Goal: Contribute content: Add original content to the website for others to see

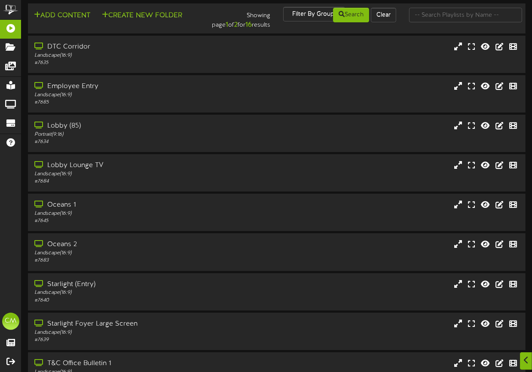
scroll to position [2, 0]
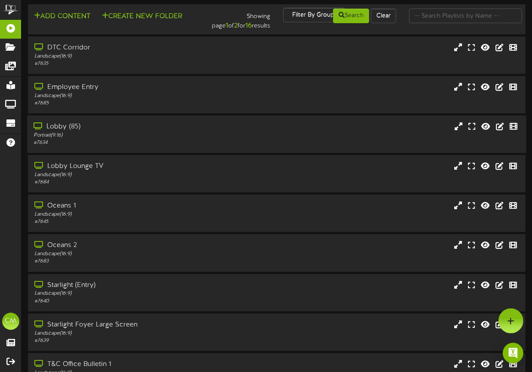
click at [208, 125] on div "Lobby (85)" at bounding box center [131, 127] width 195 height 10
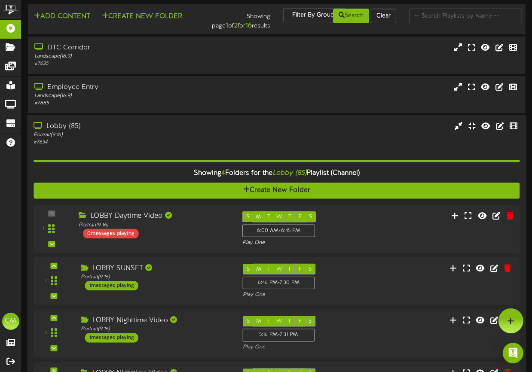
click at [143, 215] on div "LOBBY Daytime Video" at bounding box center [154, 217] width 151 height 10
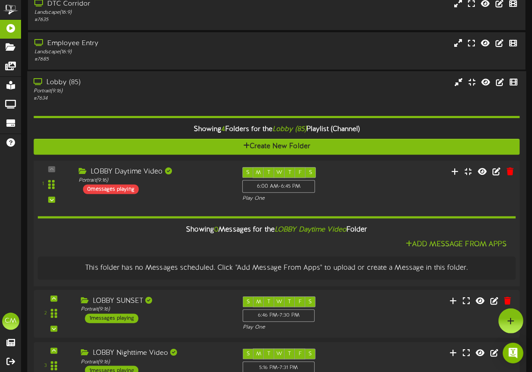
scroll to position [41, 0]
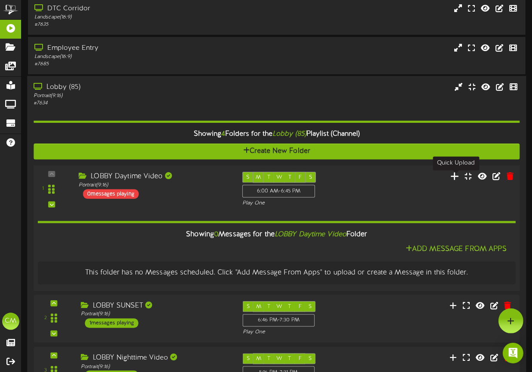
click at [458, 175] on icon at bounding box center [455, 176] width 9 height 9
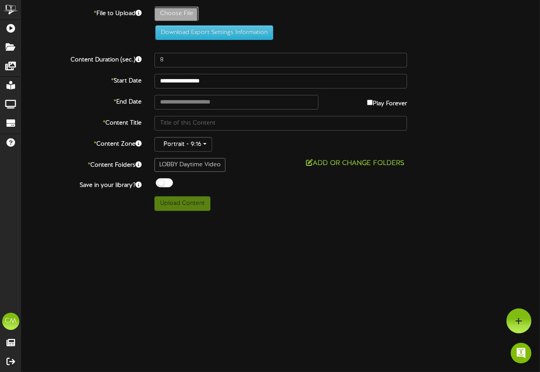
type input "**********"
type input "LobbyLoungeDaytimeVideo"
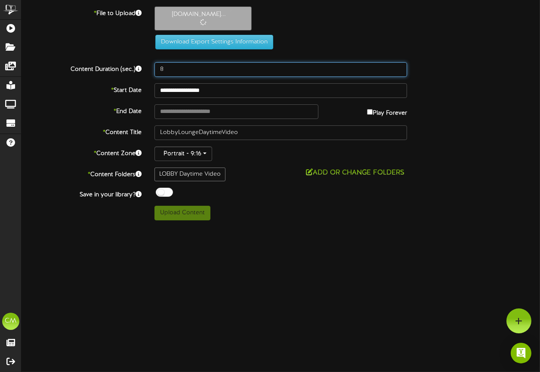
click at [186, 65] on input "8" at bounding box center [280, 69] width 253 height 15
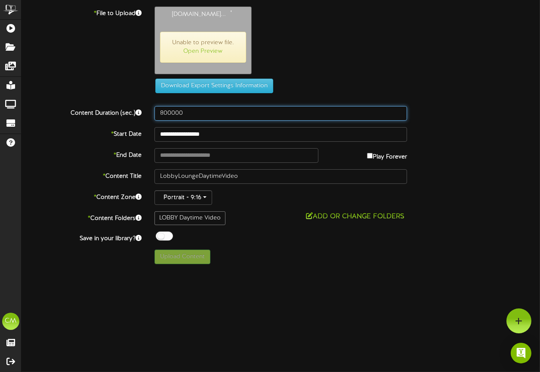
type input "800000"
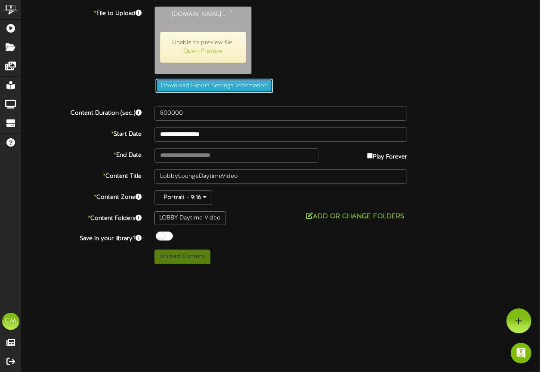
click at [218, 85] on button "Download Export Settings Information" at bounding box center [214, 86] width 118 height 15
click at [331, 46] on div "[DOMAIN_NAME]... Unable to preview file. Open Preview" at bounding box center [347, 42] width 398 height 72
click at [176, 271] on html "ChannelValet Playlists Folders Messages My Library Groups Devices Help [PERSON_…" at bounding box center [270, 135] width 540 height 271
click at [323, 18] on div "[DOMAIN_NAME]... Unable to preview file. Open Preview" at bounding box center [347, 42] width 398 height 72
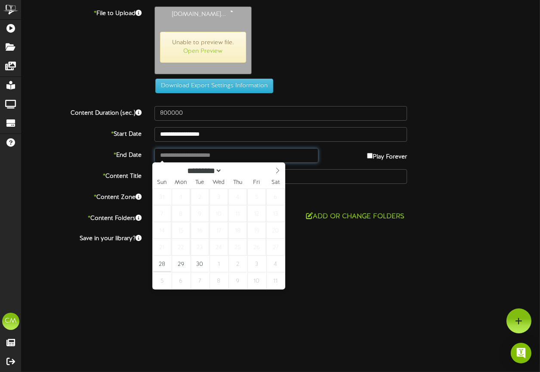
click at [221, 160] on input "text" at bounding box center [236, 155] width 164 height 15
type input "**********"
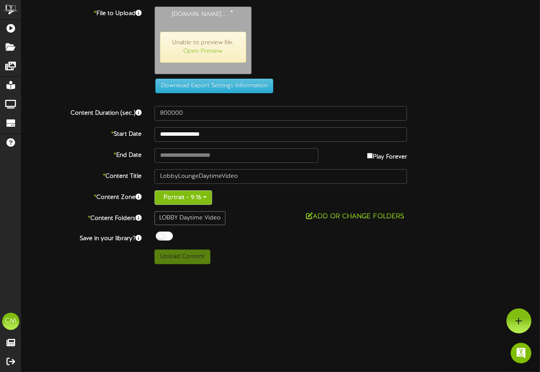
click at [202, 200] on button "Portrait - 9:16" at bounding box center [183, 197] width 58 height 15
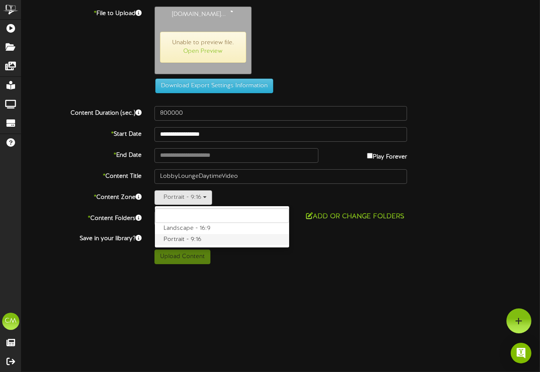
click at [200, 239] on label "Portrait - 9:16" at bounding box center [222, 239] width 134 height 11
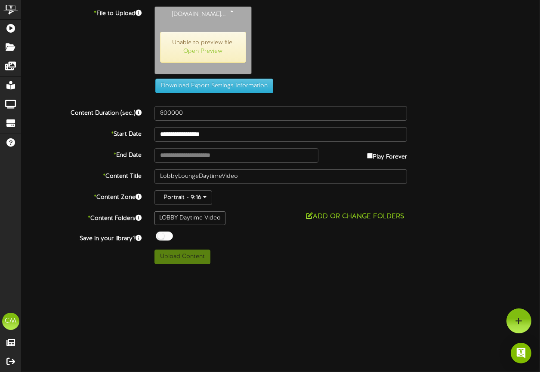
click at [228, 250] on div "Upload Content" at bounding box center [281, 257] width 266 height 15
click at [237, 148] on input "text" at bounding box center [236, 155] width 164 height 15
type input "**********"
click at [181, 264] on div "ChannelValet Playlists Folders Messages My Library Groups Devices Help [PERSON_…" at bounding box center [270, 135] width 540 height 271
click at [165, 242] on div "Save in your library? Off On" at bounding box center [280, 238] width 531 height 12
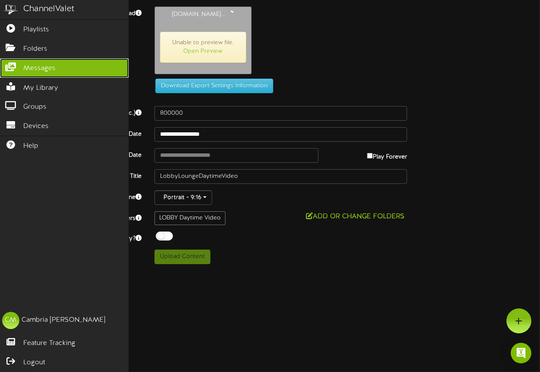
click at [7, 58] on link "Messages" at bounding box center [64, 67] width 129 height 19
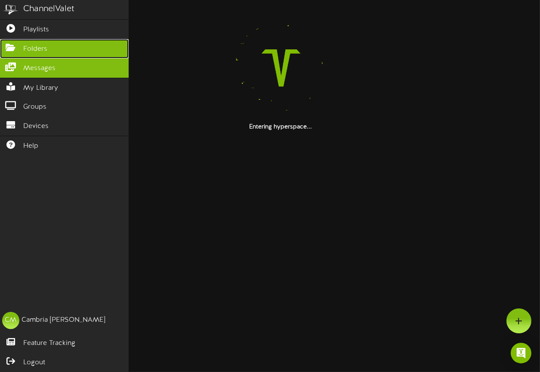
click at [18, 49] on link "Folders" at bounding box center [64, 48] width 129 height 19
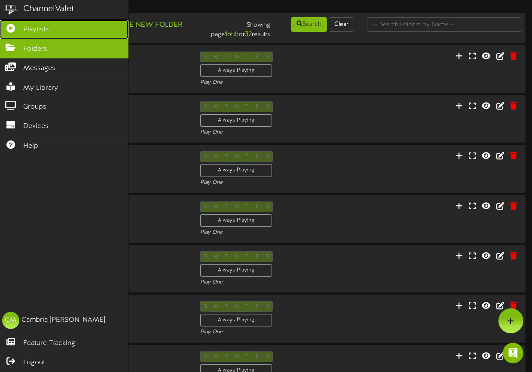
click at [26, 26] on span "Playlists" at bounding box center [36, 30] width 26 height 10
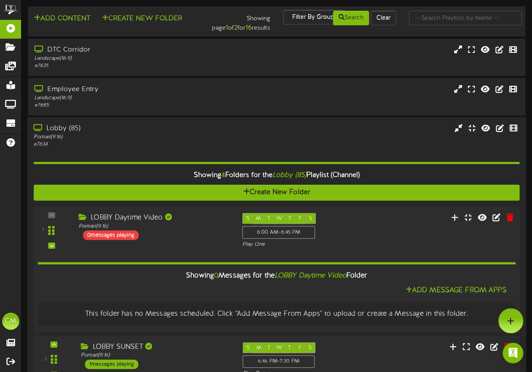
click at [412, 231] on div "1" at bounding box center [276, 230] width 491 height 35
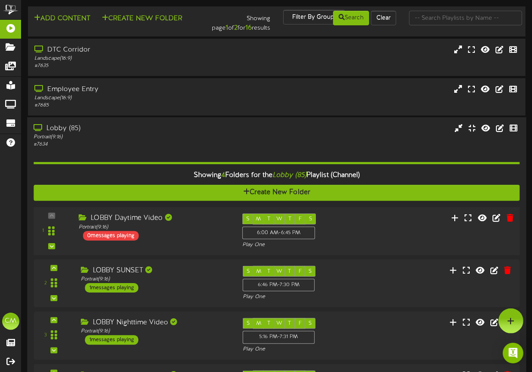
click at [412, 231] on div "1" at bounding box center [276, 231] width 491 height 35
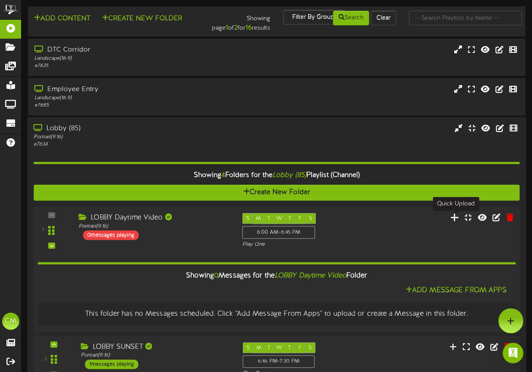
click at [460, 218] on icon at bounding box center [455, 217] width 9 height 9
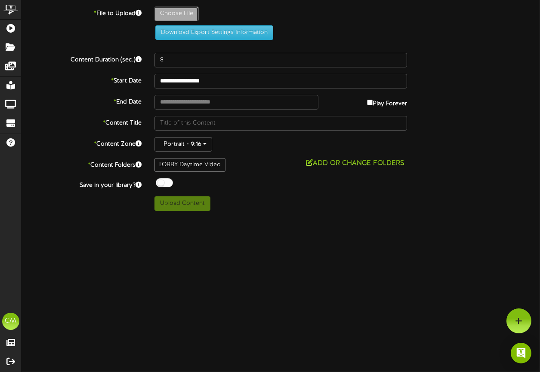
type input "**********"
type input "LobbyLoungeDaytimeVideo"
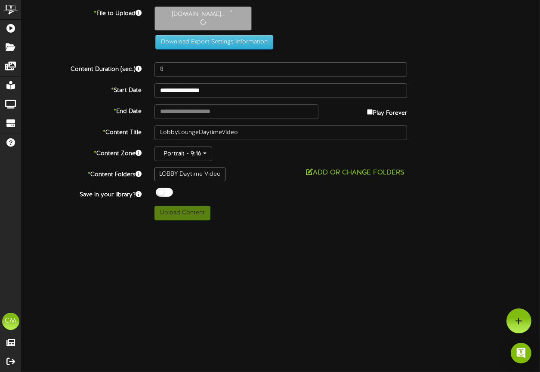
drag, startPoint x: 206, startPoint y: 78, endPoint x: 206, endPoint y: 62, distance: 16.3
click at [206, 62] on div "**********" at bounding box center [280, 113] width 518 height 214
drag, startPoint x: 202, startPoint y: 66, endPoint x: 451, endPoint y: 132, distance: 258.6
click at [451, 132] on div "* Content Title LobbyLoungeDaytimeVideo" at bounding box center [280, 133] width 531 height 15
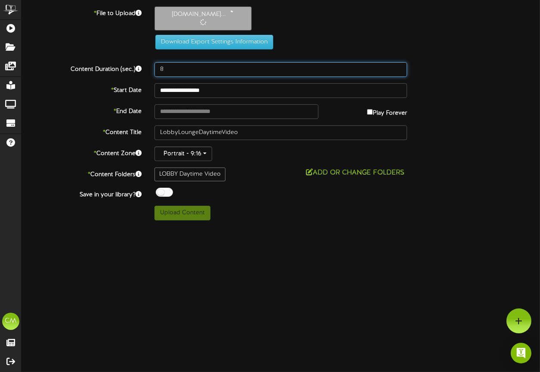
click at [237, 67] on input "8" at bounding box center [280, 69] width 253 height 15
type input "4"
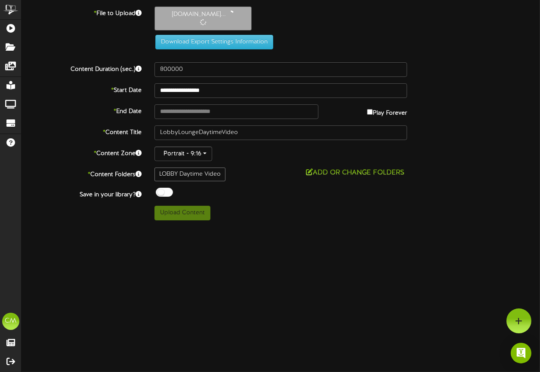
click at [257, 227] on html "ChannelValet Playlists Folders Messages My Library Groups Devices Help [PERSON_…" at bounding box center [270, 113] width 540 height 227
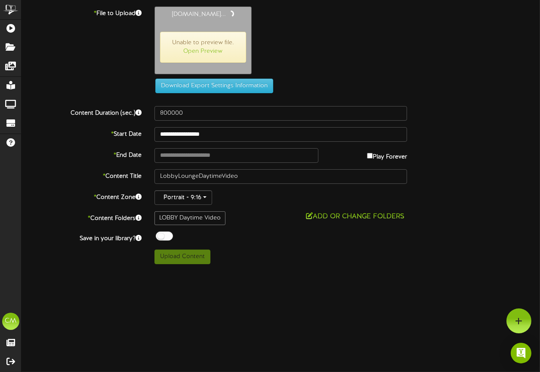
click at [419, 46] on div "[DOMAIN_NAME]... Unable to preview file. Open Preview" at bounding box center [347, 42] width 398 height 72
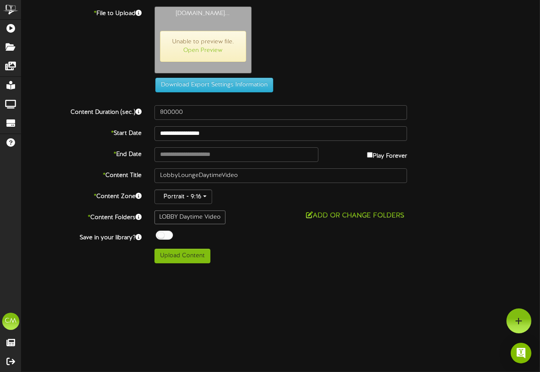
type input "226"
